Goal: Task Accomplishment & Management: Use online tool/utility

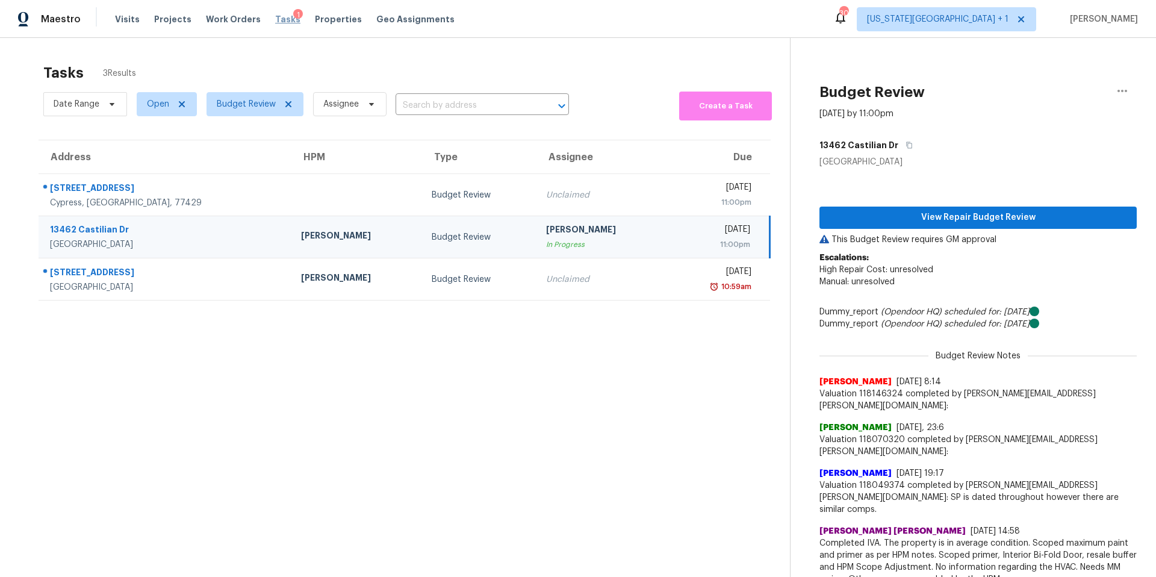
click at [275, 19] on span "Tasks" at bounding box center [287, 19] width 25 height 8
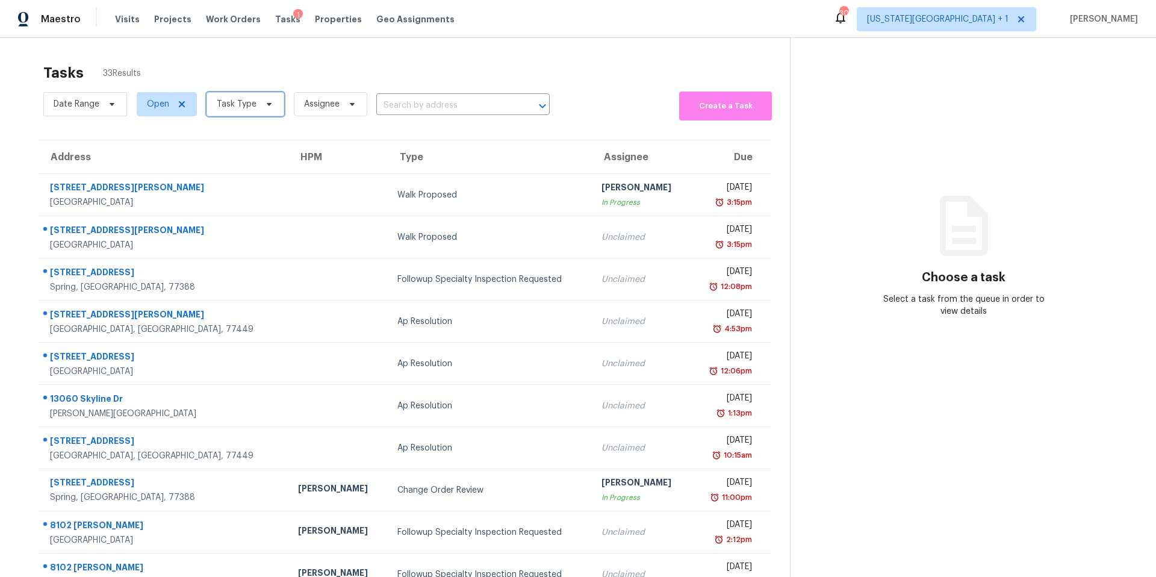
click at [242, 98] on span "Task Type" at bounding box center [237, 104] width 40 height 12
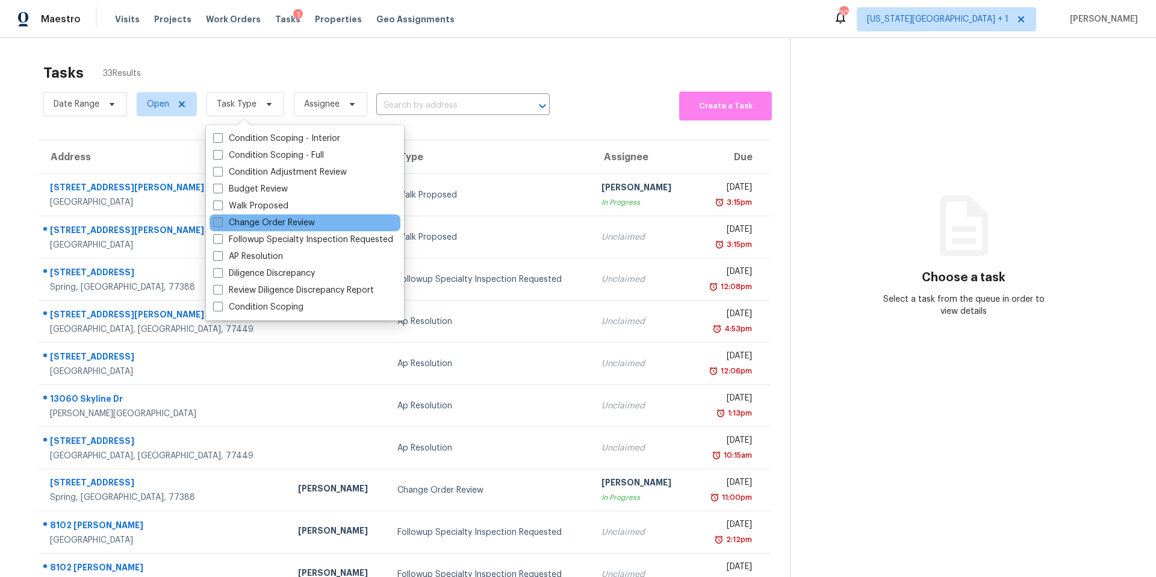
click at [239, 219] on label "Change Order Review" at bounding box center [264, 223] width 102 height 12
click at [221, 219] on input "Change Order Review" at bounding box center [217, 221] width 8 height 8
checkbox input "true"
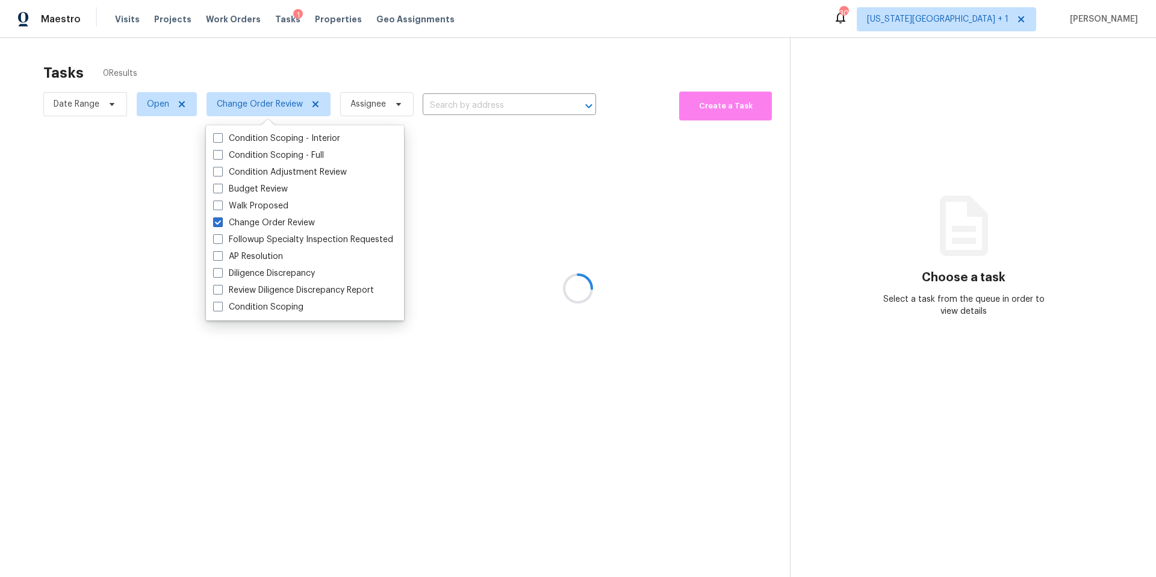
click at [314, 66] on div at bounding box center [578, 288] width 1156 height 577
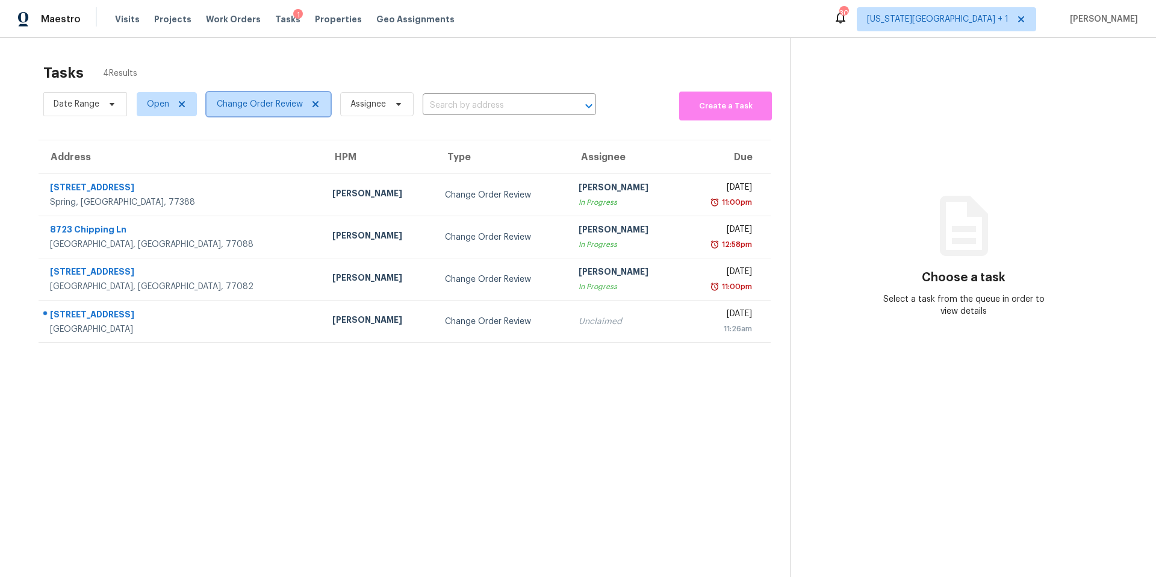
click at [240, 109] on span "Change Order Review" at bounding box center [260, 104] width 86 height 12
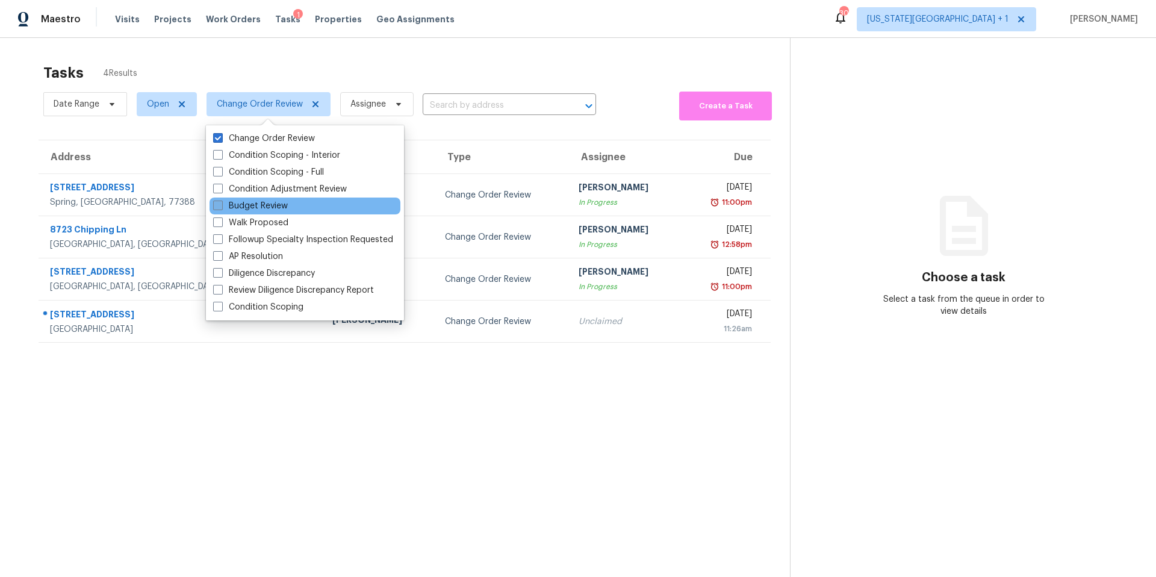
click at [236, 207] on label "Budget Review" at bounding box center [250, 206] width 75 height 12
click at [221, 207] on input "Budget Review" at bounding box center [217, 204] width 8 height 8
checkbox input "true"
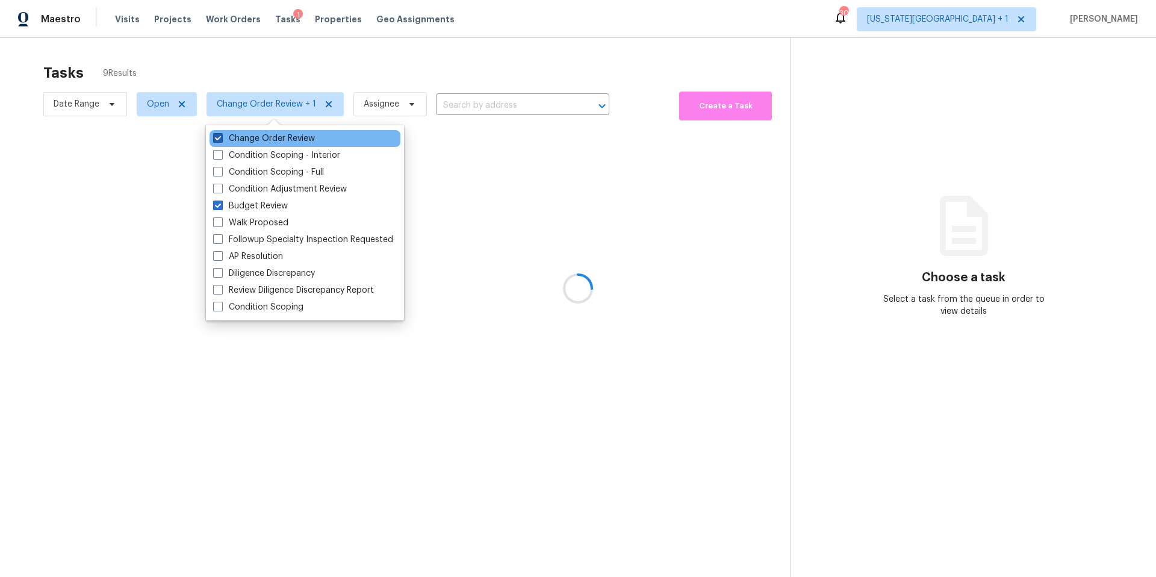
click at [231, 138] on label "Change Order Review" at bounding box center [264, 138] width 102 height 12
click at [221, 138] on input "Change Order Review" at bounding box center [217, 136] width 8 height 8
checkbox input "false"
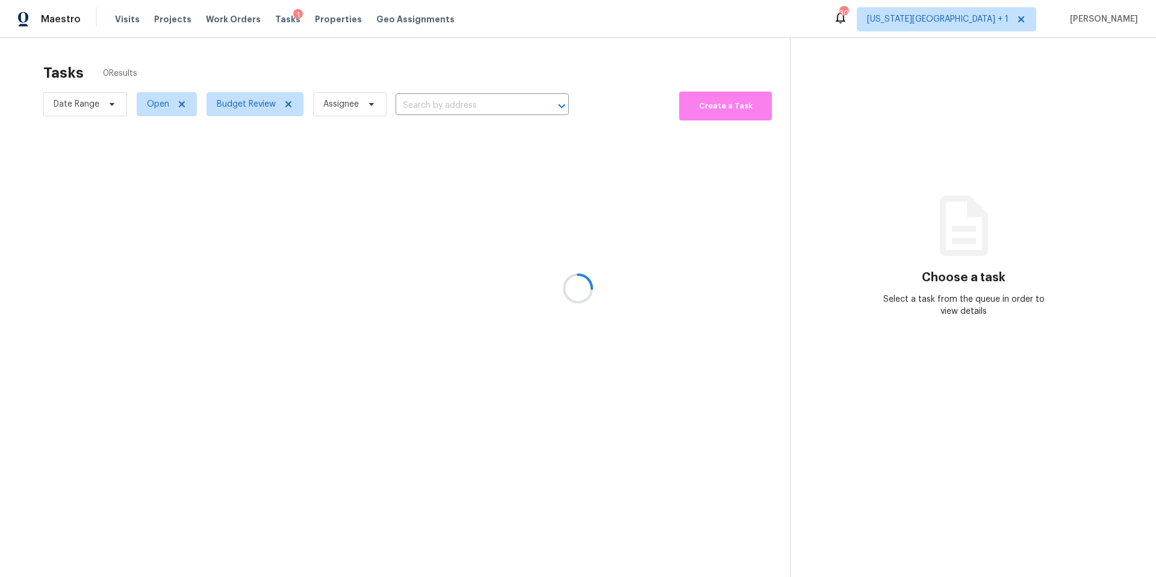
click at [238, 65] on div at bounding box center [578, 288] width 1156 height 577
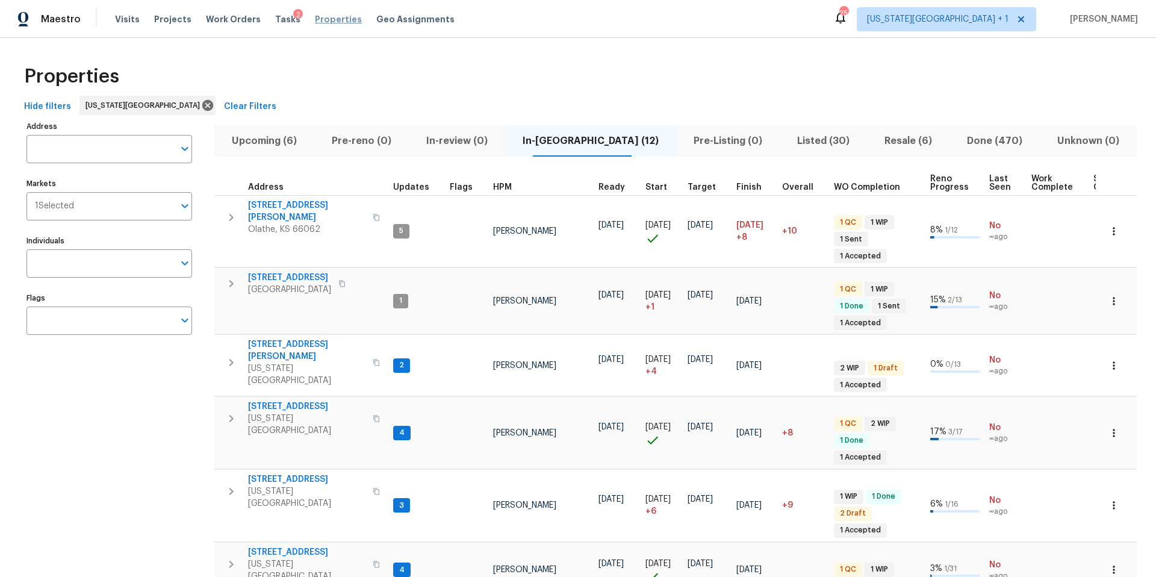
click at [318, 21] on span "Properties" at bounding box center [338, 19] width 47 height 12
